Goal: Obtain resource: Download file/media

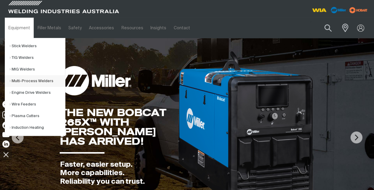
click at [24, 79] on link "Multi-Process Welders" at bounding box center [38, 81] width 56 height 12
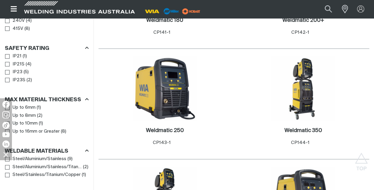
scroll to position [378, 0]
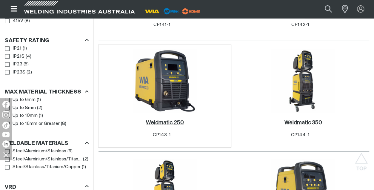
click at [161, 122] on h2 "Weldmatic 250 ." at bounding box center [165, 122] width 38 height 5
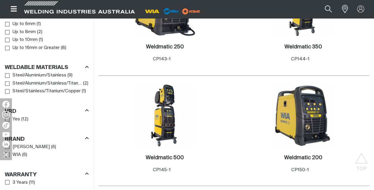
scroll to position [481, 0]
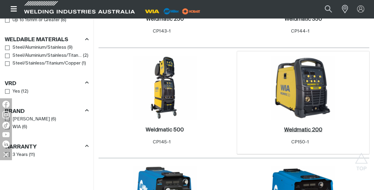
click at [303, 129] on h2 "Weldmatic 200 ." at bounding box center [303, 129] width 38 height 5
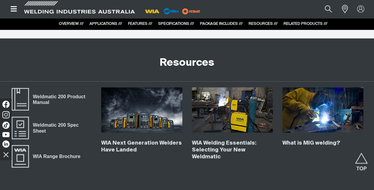
scroll to position [1795, 0]
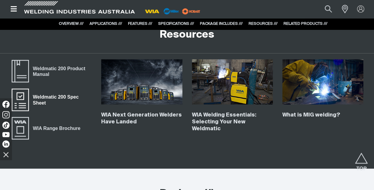
click at [43, 95] on span "Weldmatic 200 Spec Sheet" at bounding box center [60, 99] width 63 height 13
